Goal: Task Accomplishment & Management: Manage account settings

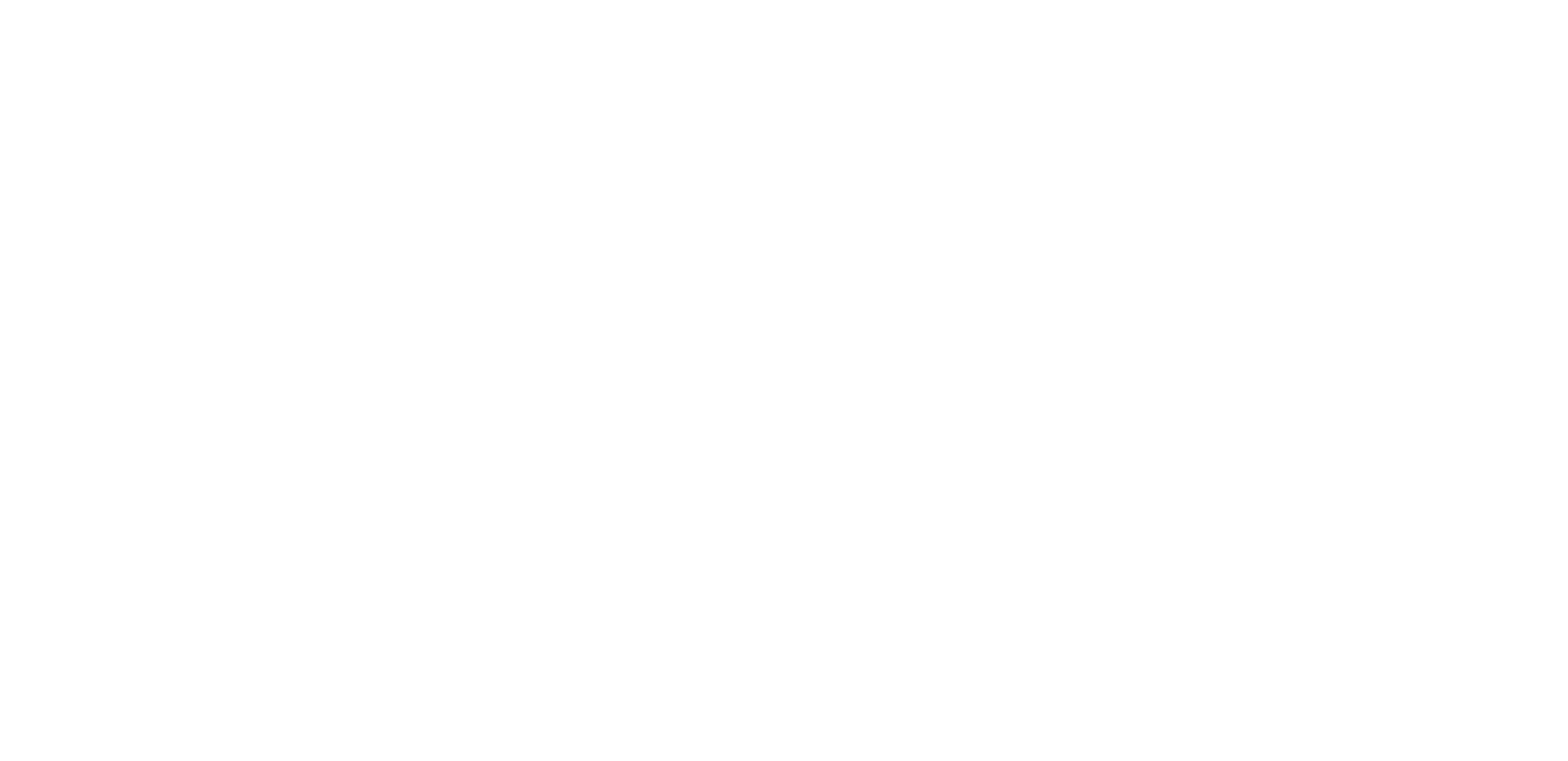
select select "*"
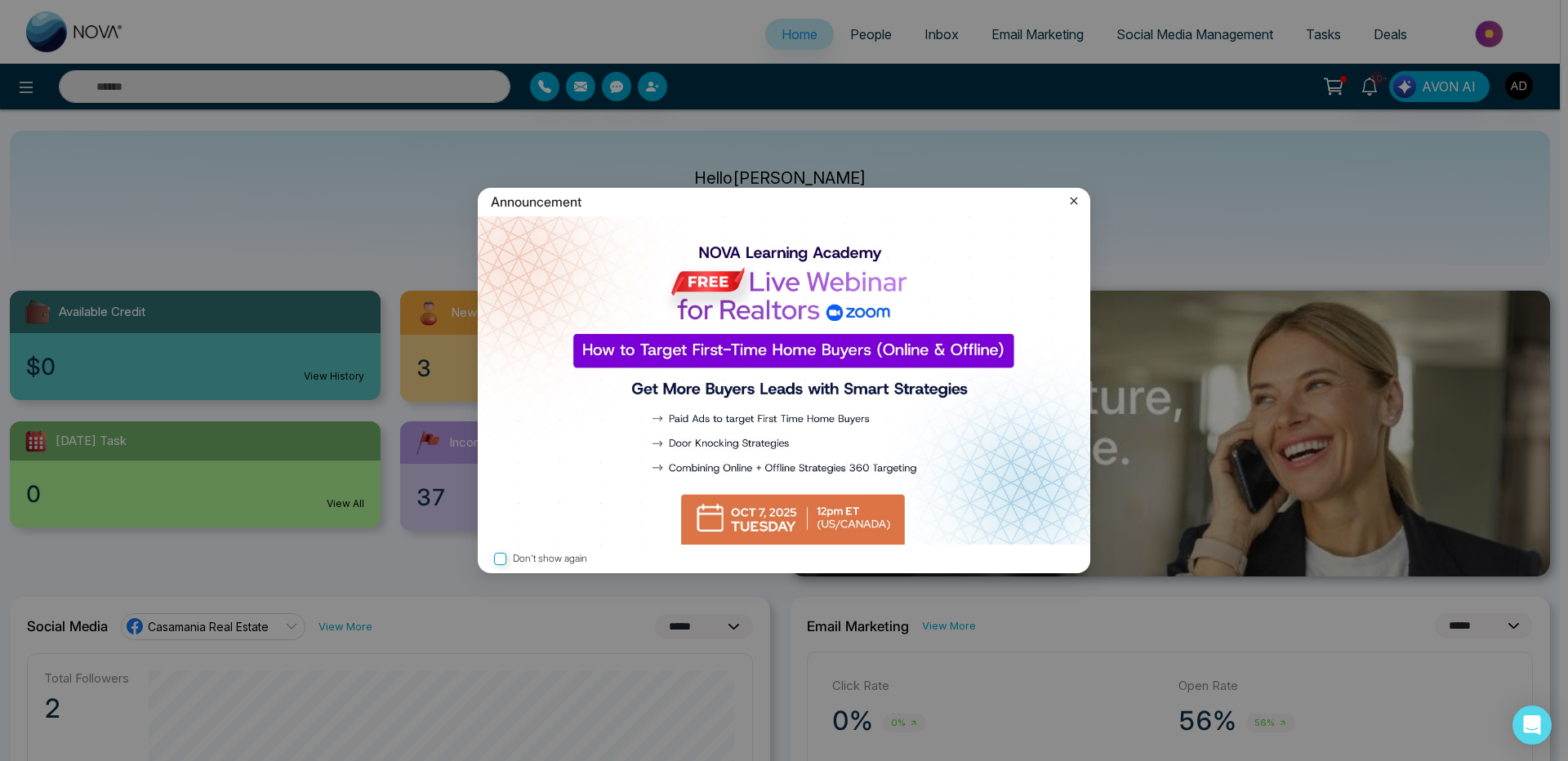
click at [1075, 199] on icon at bounding box center [1074, 201] width 7 height 7
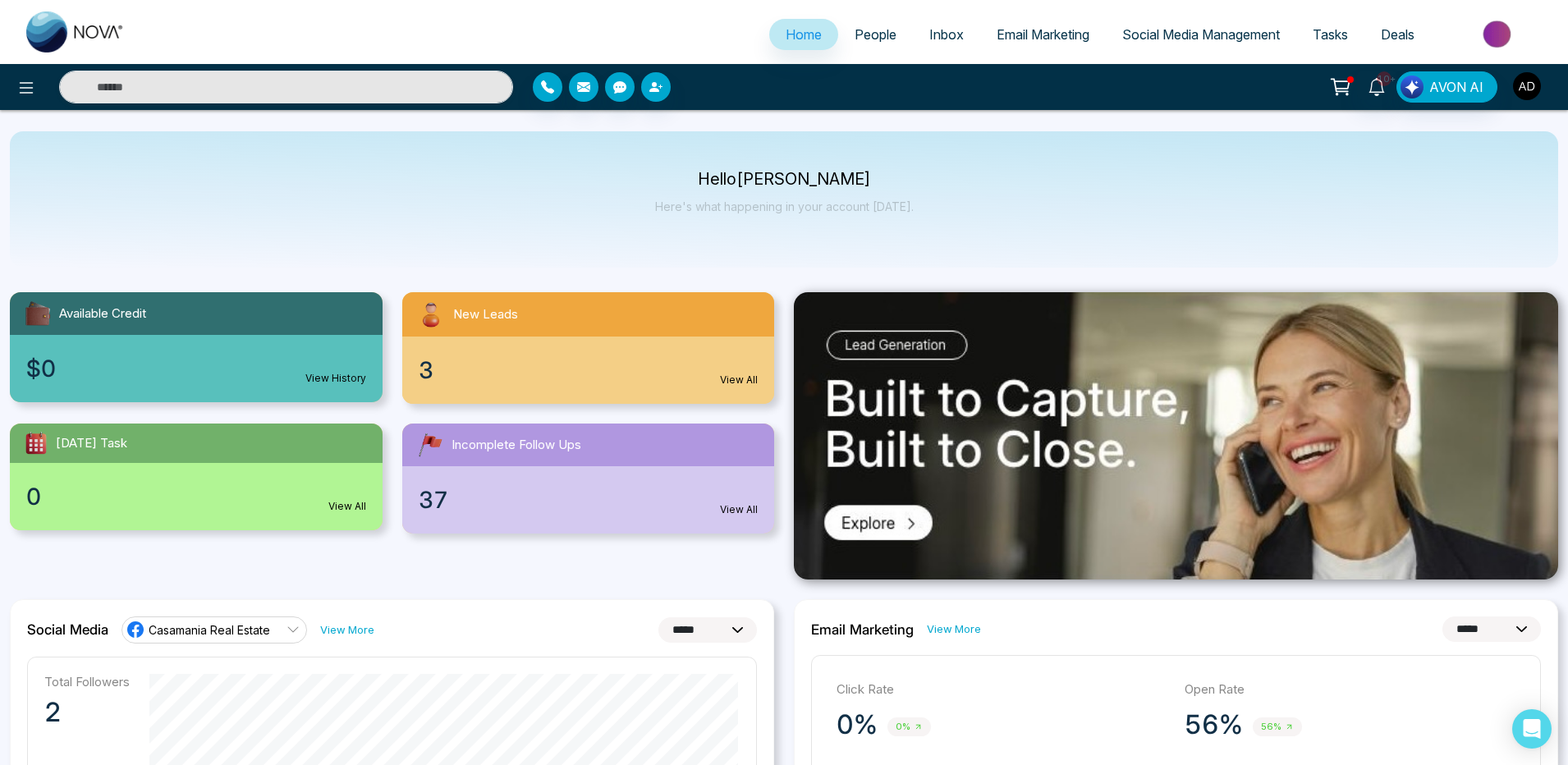
click at [1529, 79] on img "button" at bounding box center [1526, 86] width 28 height 28
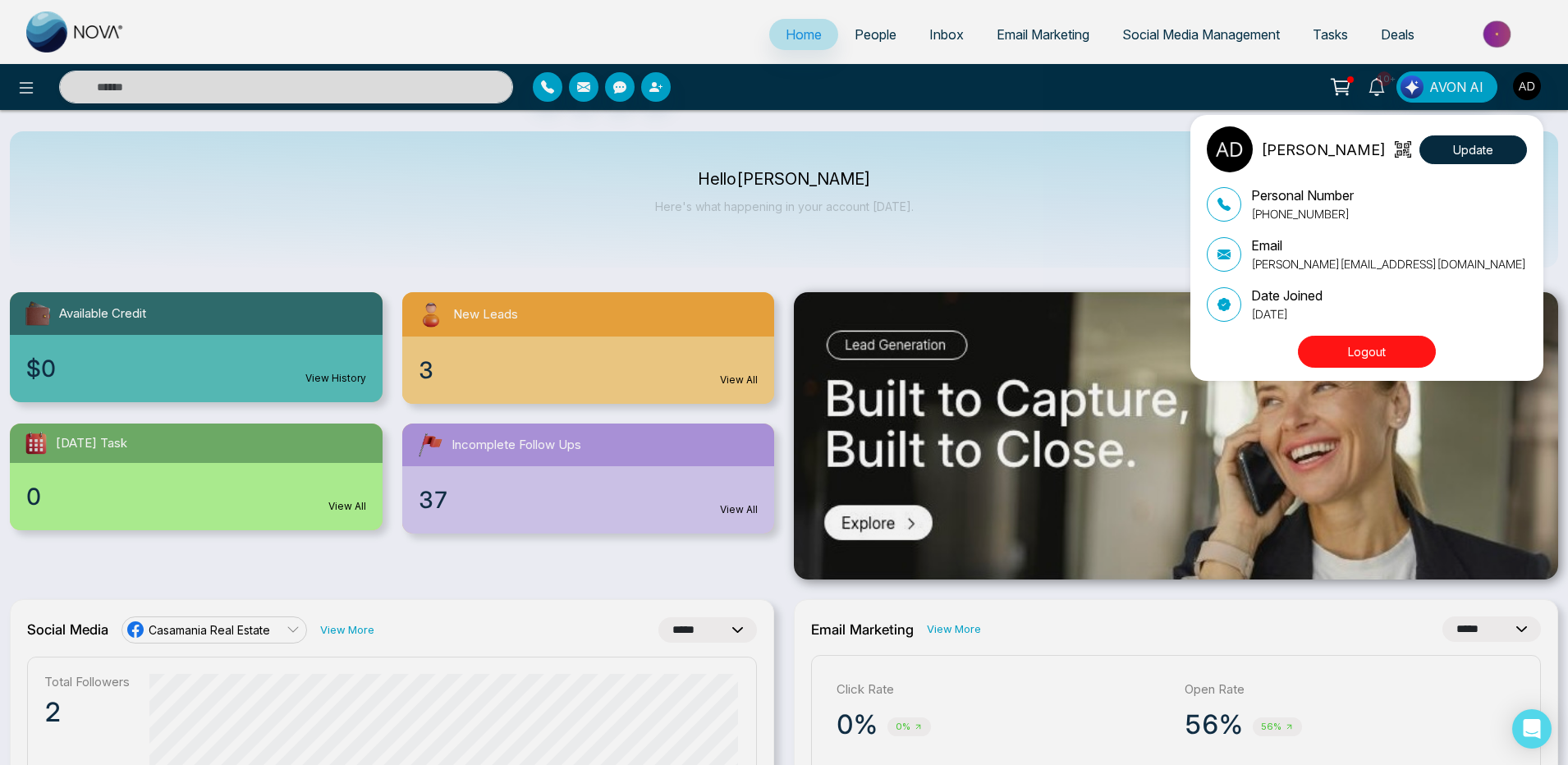
click at [1339, 342] on button "Logout" at bounding box center [1366, 352] width 137 height 32
